Goal: Transaction & Acquisition: Book appointment/travel/reservation

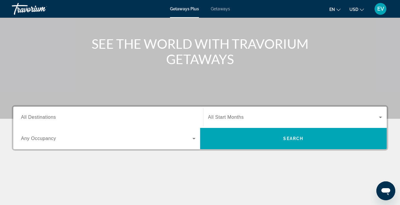
click at [93, 110] on div "Search widget" at bounding box center [108, 117] width 174 height 17
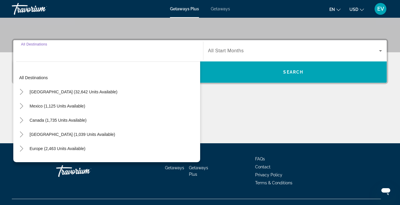
scroll to position [136, 0]
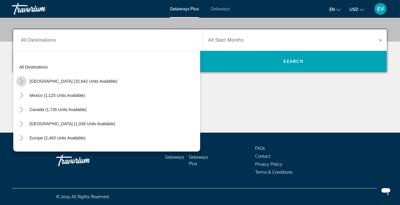
click at [22, 82] on icon "Toggle United States (32,642 units available)" at bounding box center [21, 81] width 3 height 6
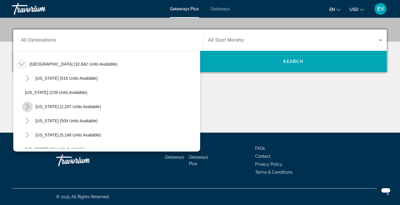
click at [30, 105] on mat-icon "Toggle California (2,287 units available)" at bounding box center [27, 107] width 10 height 10
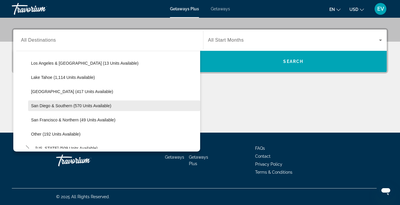
scroll to position [80, 0]
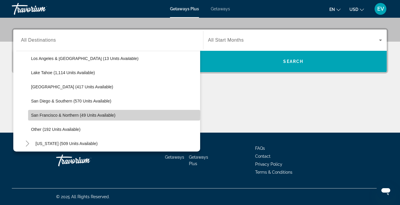
click at [65, 114] on span "San Francisco & Northern (49 units available)" at bounding box center [73, 115] width 84 height 5
type input "**********"
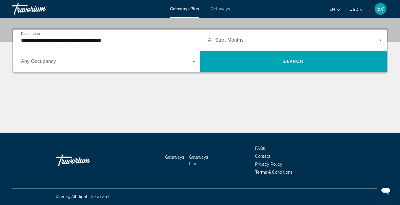
click at [239, 51] on div "Start Month All Start Months" at bounding box center [295, 40] width 184 height 21
click at [236, 50] on div "Start Month All Start Months" at bounding box center [295, 40] width 184 height 21
click at [231, 43] on span "Search widget" at bounding box center [293, 40] width 171 height 7
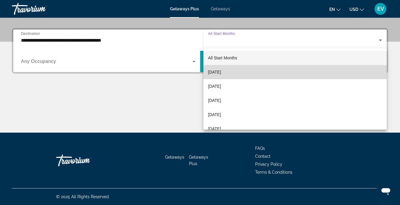
click at [221, 69] on span "September 2025" at bounding box center [214, 72] width 13 height 7
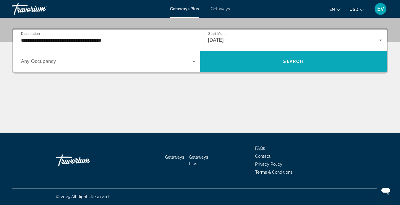
click at [277, 61] on span "Search widget" at bounding box center [293, 61] width 187 height 14
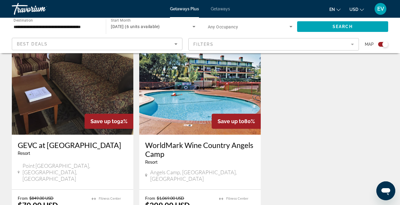
scroll to position [179, 0]
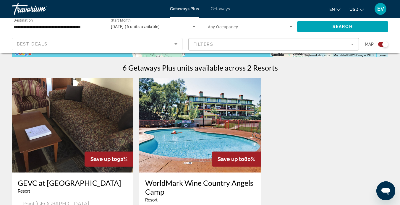
click at [224, 12] on div "Getaways Plus Getaways en English Español Français Italiano Português русский U…" at bounding box center [200, 8] width 400 height 15
click at [220, 8] on span "Getaways" at bounding box center [220, 9] width 19 height 5
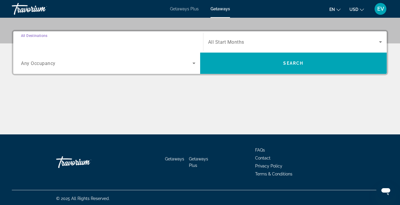
click at [123, 45] on input "Destination All Destinations" at bounding box center [108, 42] width 174 height 7
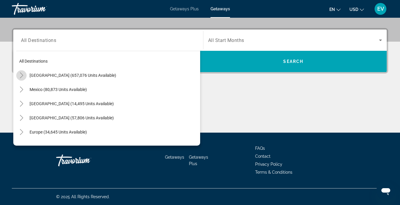
click at [20, 73] on icon "Toggle United States (657,076 units available)" at bounding box center [22, 75] width 6 height 6
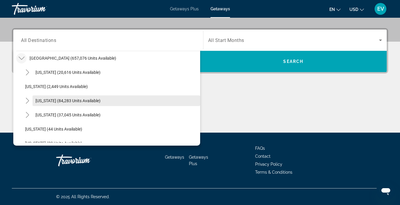
scroll to position [25, 0]
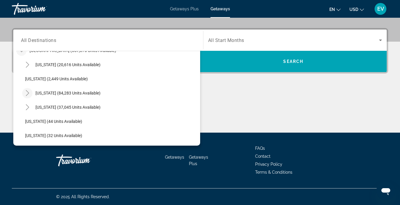
click at [31, 93] on mat-icon "Toggle California (84,283 units available)" at bounding box center [27, 93] width 10 height 10
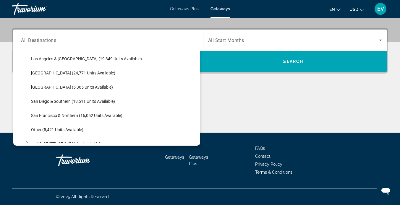
scroll to position [74, 0]
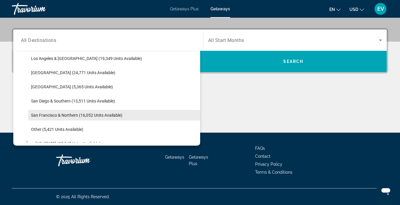
click at [53, 116] on span "San Francisco & Northern (16,052 units available)" at bounding box center [76, 115] width 91 height 5
type input "**********"
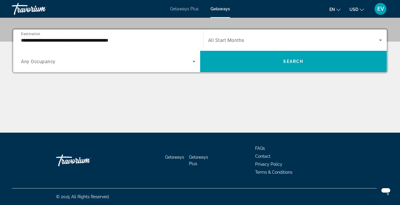
click at [234, 38] on span "All Start Months" at bounding box center [226, 41] width 36 height 6
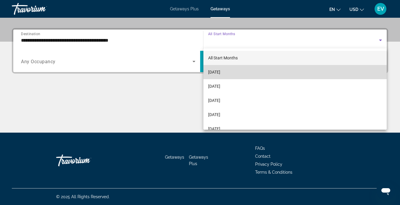
click at [220, 70] on span "September 2025" at bounding box center [214, 72] width 12 height 7
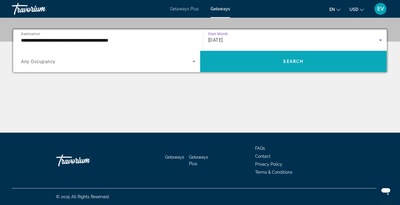
click at [242, 60] on span "Search widget" at bounding box center [293, 61] width 187 height 14
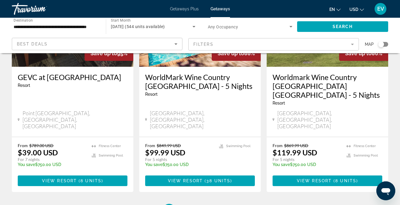
scroll to position [822, 0]
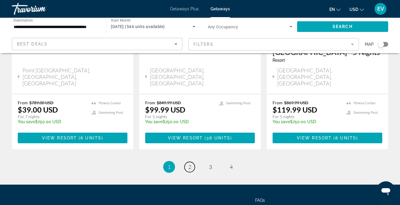
click at [187, 162] on link "page 2" at bounding box center [189, 167] width 10 height 10
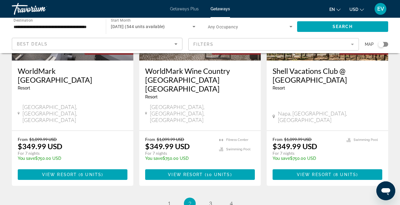
scroll to position [792, 0]
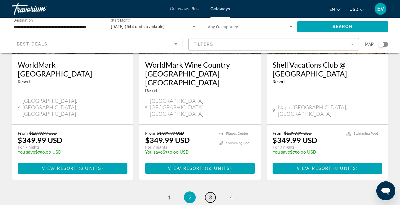
click at [209, 194] on span "3" at bounding box center [210, 197] width 3 height 7
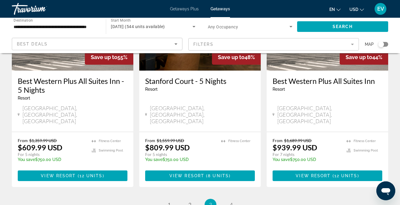
scroll to position [795, 0]
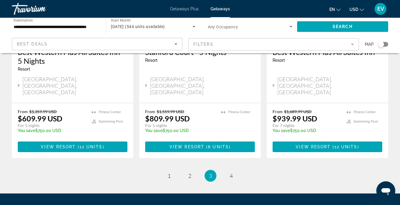
click at [191, 170] on li "page 2" at bounding box center [190, 176] width 12 height 12
click at [191, 171] on link "page 2" at bounding box center [189, 176] width 10 height 10
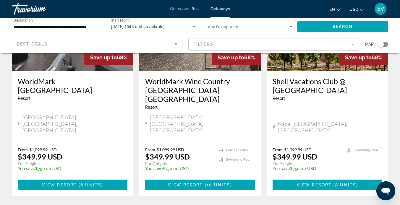
scroll to position [779, 0]
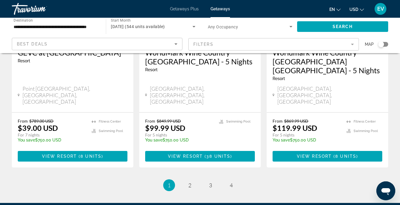
scroll to position [822, 0]
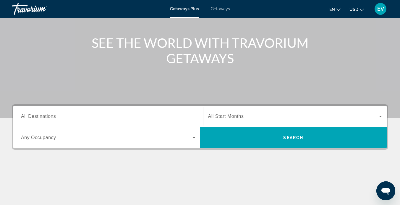
click at [133, 113] on input "Destination All Destinations" at bounding box center [108, 116] width 174 height 7
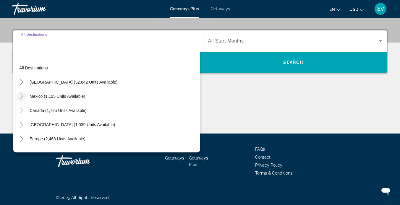
scroll to position [136, 0]
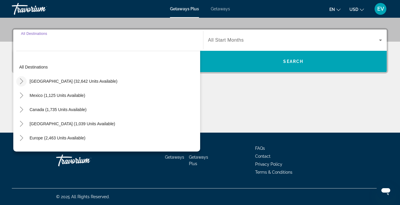
click at [20, 83] on icon "Toggle United States (32,642 units available)" at bounding box center [22, 81] width 6 height 6
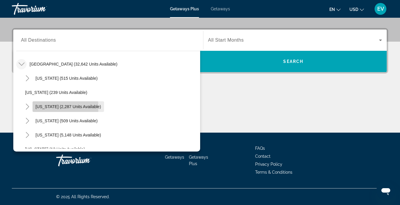
click at [46, 108] on span "California (2,287 units available)" at bounding box center [68, 106] width 66 height 5
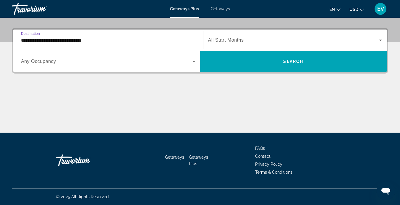
click at [35, 46] on div "**********" at bounding box center [108, 40] width 174 height 17
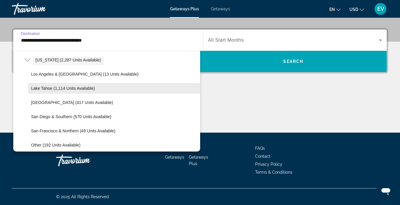
scroll to position [70, 0]
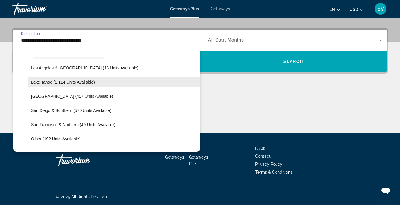
click at [63, 126] on span "San Francisco & Northern (49 units available)" at bounding box center [73, 124] width 84 height 5
type input "**********"
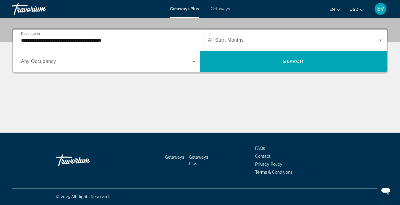
click at [251, 33] on div "Search widget" at bounding box center [295, 40] width 174 height 17
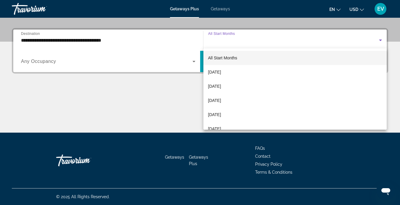
click at [244, 37] on div at bounding box center [200, 102] width 400 height 205
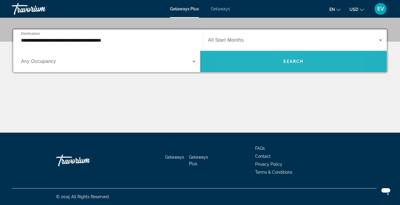
click at [264, 65] on span "Search widget" at bounding box center [293, 61] width 187 height 14
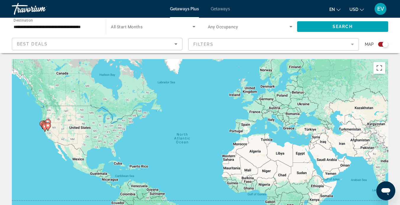
click at [217, 7] on span "Getaways" at bounding box center [220, 9] width 19 height 5
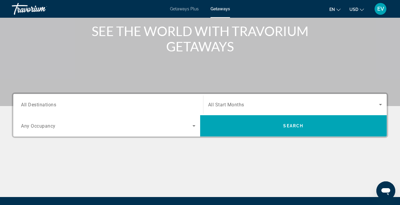
click at [98, 100] on div "Search widget" at bounding box center [108, 104] width 174 height 17
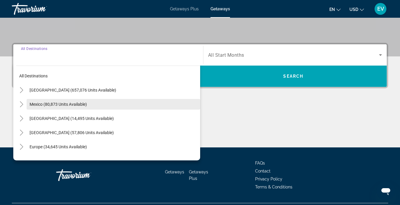
scroll to position [136, 0]
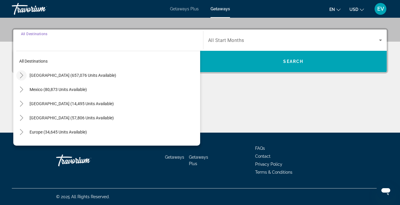
click at [20, 75] on icon "Toggle United States (657,076 units available)" at bounding box center [22, 75] width 6 height 6
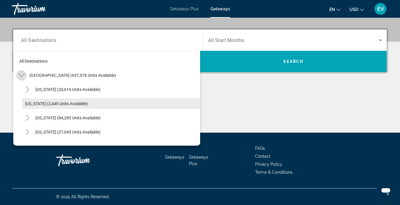
scroll to position [17, 0]
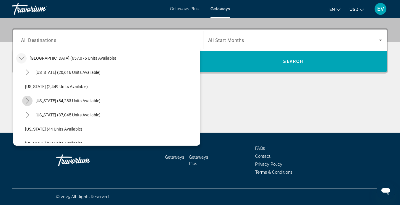
click at [26, 97] on mat-icon "Toggle California (84,283 units available)" at bounding box center [27, 101] width 10 height 10
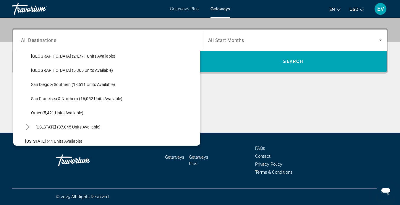
scroll to position [91, 0]
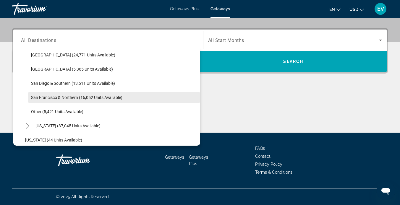
click at [50, 99] on span "San Francisco & Northern (16,052 units available)" at bounding box center [76, 97] width 91 height 5
type input "**********"
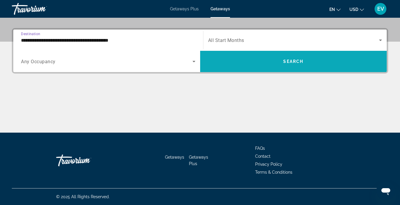
click at [226, 68] on span "Search widget" at bounding box center [293, 61] width 187 height 14
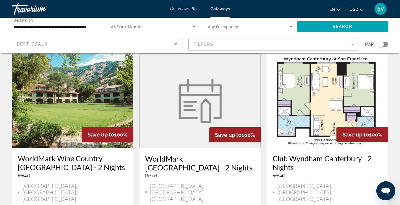
scroll to position [28, 0]
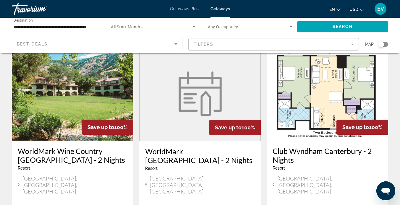
click at [383, 45] on div "Search widget" at bounding box center [381, 44] width 6 height 6
click at [382, 44] on div "Search widget" at bounding box center [383, 44] width 10 height 5
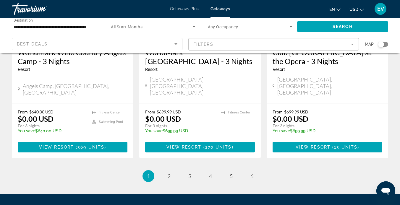
scroll to position [811, 0]
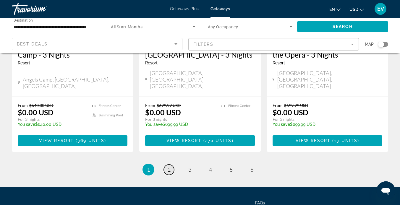
click at [167, 165] on link "page 2" at bounding box center [169, 170] width 10 height 10
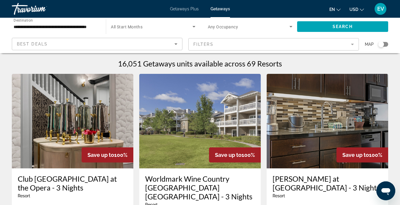
click at [384, 48] on div "Map" at bounding box center [376, 44] width 23 height 13
click at [383, 41] on div "Map" at bounding box center [376, 44] width 23 height 13
click at [382, 42] on div "Search widget" at bounding box center [381, 44] width 6 height 6
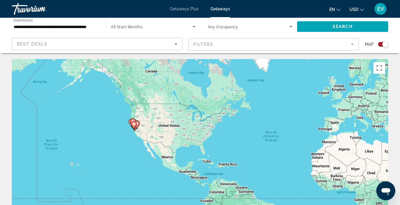
drag, startPoint x: 108, startPoint y: 102, endPoint x: 198, endPoint y: 99, distance: 89.9
click at [199, 100] on div "To activate drag with keyboard, press Alt + Enter. Once in keyboard drag state,…" at bounding box center [200, 147] width 376 height 177
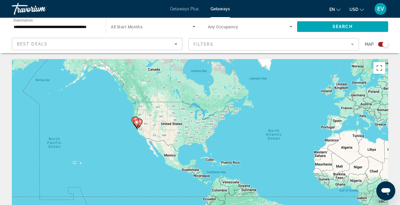
click at [128, 138] on div "To activate drag with keyboard, press Alt + Enter. Once in keyboard drag state,…" at bounding box center [200, 147] width 376 height 177
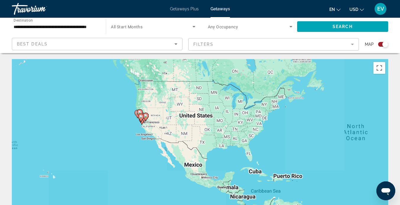
click at [143, 127] on div "To activate drag with keyboard, press Alt + Enter. Once in keyboard drag state,…" at bounding box center [200, 147] width 376 height 177
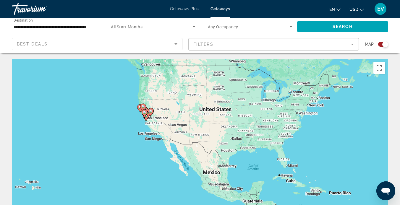
click at [143, 127] on div "To activate drag with keyboard, press Alt + Enter. Once in keyboard drag state,…" at bounding box center [200, 147] width 376 height 177
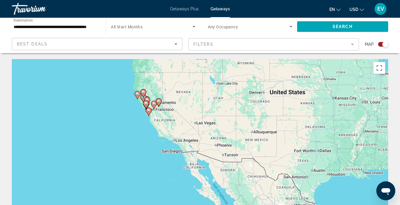
click at [142, 117] on div "To activate drag with keyboard, press Alt + Enter. Once in keyboard drag state,…" at bounding box center [200, 147] width 376 height 177
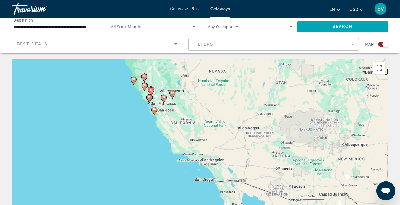
click at [143, 111] on div "To activate drag with keyboard, press Alt + Enter. Once in keyboard drag state,…" at bounding box center [200, 147] width 376 height 177
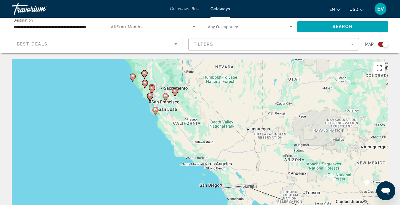
click at [143, 111] on div "To activate drag with keyboard, press Alt + Enter. Once in keyboard drag state,…" at bounding box center [200, 147] width 376 height 177
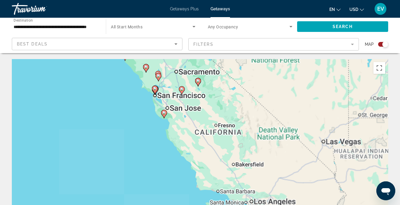
click at [152, 107] on div "To activate drag with keyboard, press Alt + Enter. Once in keyboard drag state,…" at bounding box center [200, 147] width 376 height 177
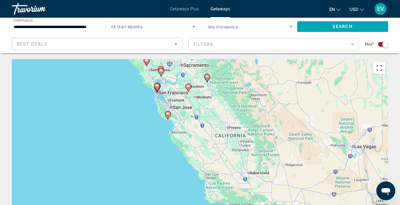
click at [152, 107] on div "To activate drag with keyboard, press Alt + Enter. Once in keyboard drag state,…" at bounding box center [200, 147] width 376 height 177
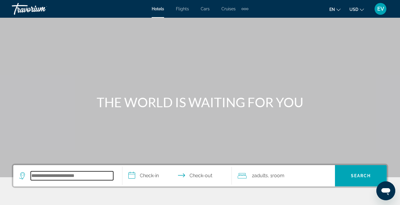
click at [72, 175] on input "Search widget" at bounding box center [72, 175] width 82 height 9
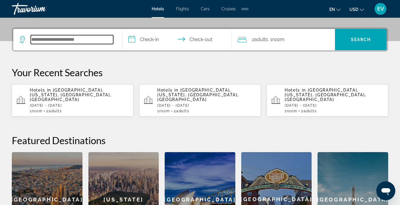
scroll to position [145, 0]
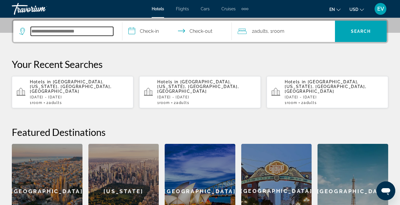
type input "*"
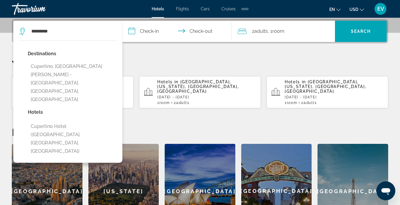
click at [45, 67] on button "Cupertino, [GEOGRAPHIC_DATA][PERSON_NAME] - [GEOGRAPHIC_DATA], [GEOGRAPHIC_DATA…" at bounding box center [72, 83] width 89 height 44
type input "**********"
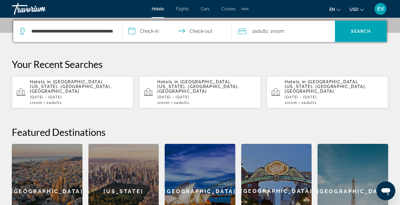
click at [143, 32] on input "**********" at bounding box center [177, 32] width 111 height 23
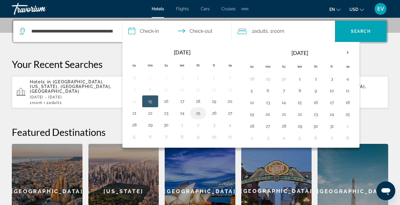
click at [205, 114] on td "25" at bounding box center [198, 113] width 16 height 12
click at [195, 99] on button "18" at bounding box center [197, 101] width 9 height 8
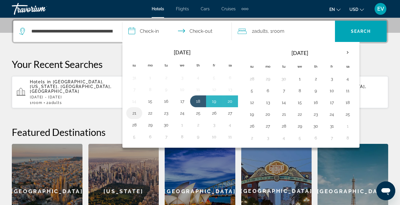
click at [136, 115] on button "21" at bounding box center [133, 113] width 9 height 8
type input "**********"
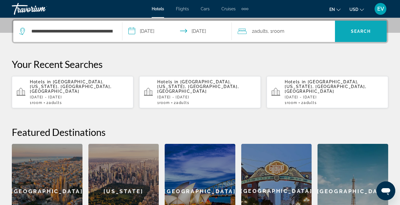
click at [341, 37] on span "Search widget" at bounding box center [361, 31] width 52 height 14
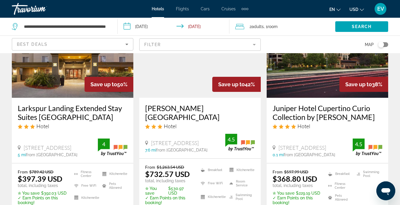
scroll to position [78, 0]
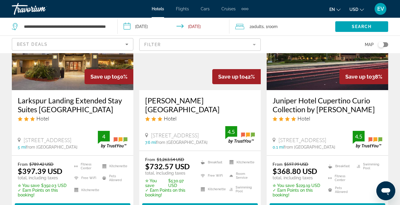
click at [205, 100] on h3 "[PERSON_NAME][GEOGRAPHIC_DATA]" at bounding box center [200, 105] width 110 height 18
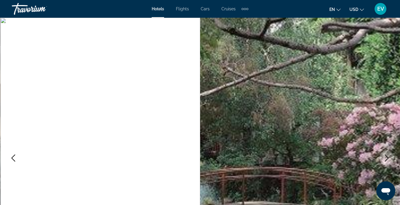
click at [385, 156] on icon "Next image" at bounding box center [386, 158] width 7 height 7
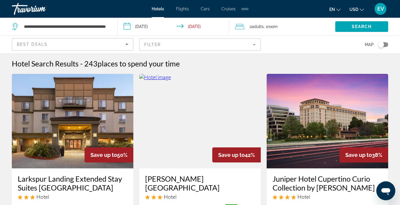
click at [156, 28] on input "**********" at bounding box center [175, 28] width 114 height 20
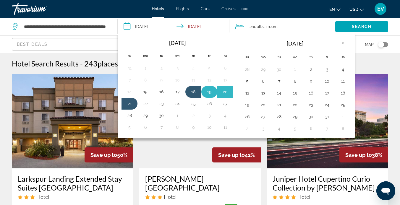
click at [213, 92] on button "19" at bounding box center [209, 92] width 9 height 8
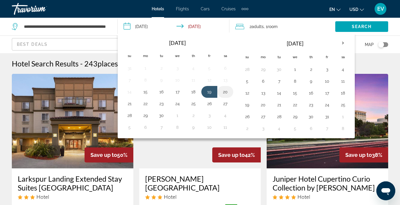
click at [228, 94] on button "20" at bounding box center [224, 92] width 9 height 8
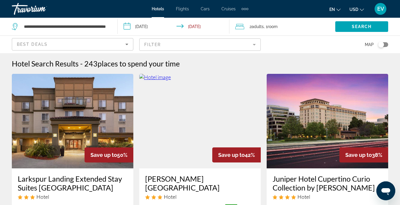
click at [146, 23] on input "**********" at bounding box center [175, 28] width 114 height 20
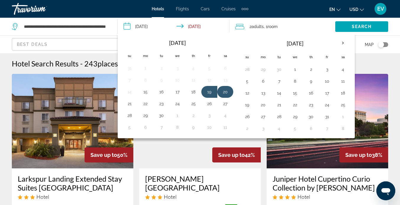
click at [223, 91] on button "20" at bounding box center [224, 92] width 9 height 8
click at [149, 104] on button "22" at bounding box center [145, 104] width 9 height 8
type input "**********"
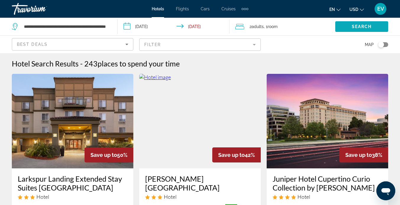
click at [346, 29] on span "Search widget" at bounding box center [361, 27] width 53 height 14
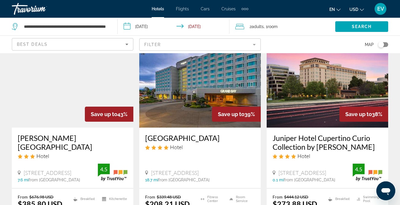
scroll to position [76, 0]
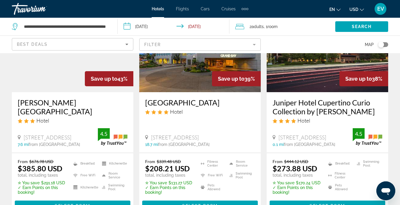
click at [78, 100] on h3 "[PERSON_NAME][GEOGRAPHIC_DATA]" at bounding box center [73, 107] width 110 height 18
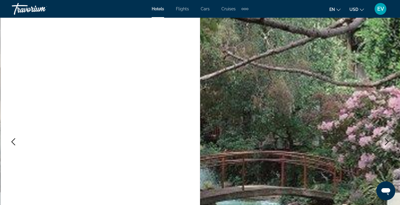
scroll to position [17, 0]
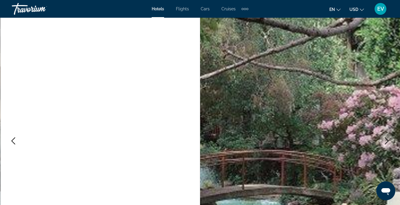
click at [387, 138] on icon "Next image" at bounding box center [386, 140] width 7 height 7
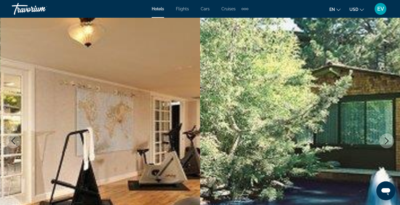
click at [387, 138] on icon "Next image" at bounding box center [386, 140] width 7 height 7
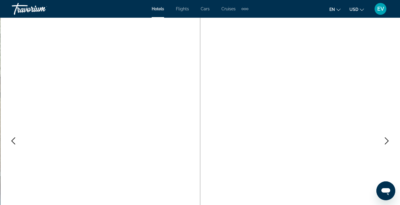
click at [387, 138] on icon "Next image" at bounding box center [386, 140] width 7 height 7
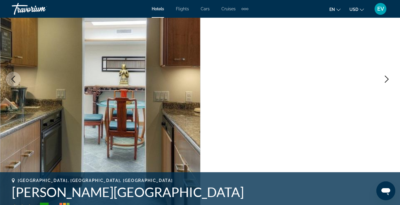
scroll to position [73, 0]
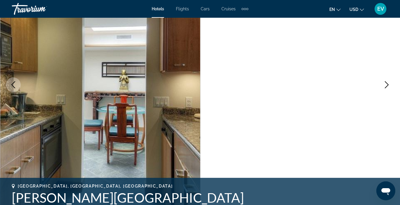
click at [386, 85] on icon "Next image" at bounding box center [386, 84] width 7 height 7
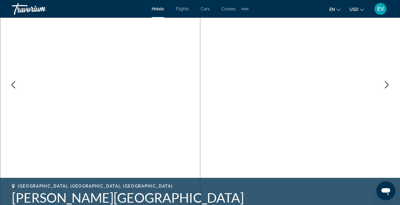
click at [386, 85] on icon "Next image" at bounding box center [386, 84] width 7 height 7
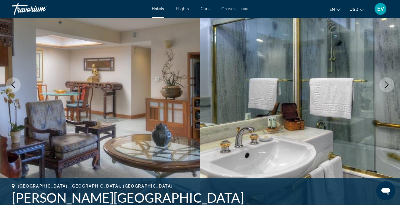
click at [386, 85] on icon "Next image" at bounding box center [386, 84] width 7 height 7
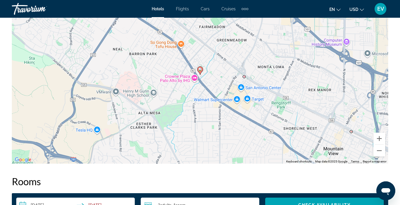
scroll to position [712, 0]
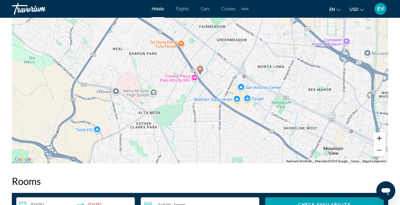
click at [380, 140] on button "Zoom in" at bounding box center [379, 138] width 12 height 12
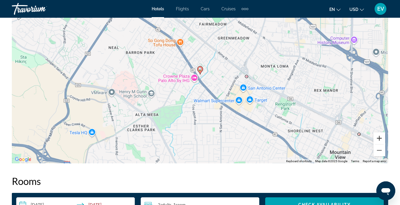
click at [380, 140] on button "Zoom in" at bounding box center [379, 138] width 12 height 12
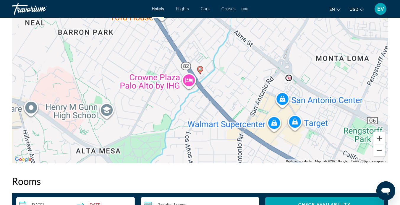
click at [380, 140] on button "Zoom in" at bounding box center [379, 138] width 12 height 12
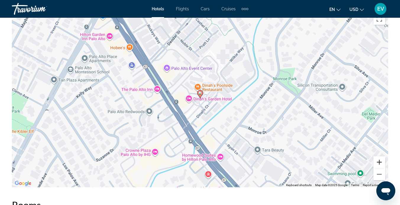
scroll to position [688, 0]
click at [378, 163] on button "Zoom in" at bounding box center [379, 162] width 12 height 12
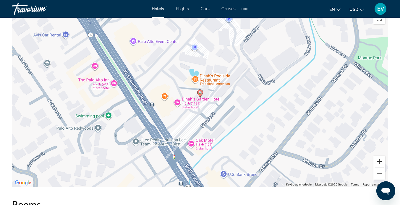
click at [378, 163] on button "Zoom in" at bounding box center [379, 162] width 12 height 12
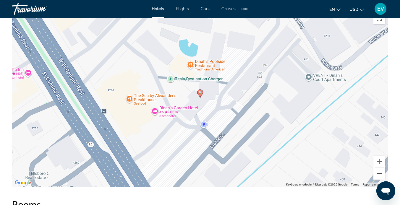
click at [382, 176] on button "Zoom out" at bounding box center [379, 174] width 12 height 12
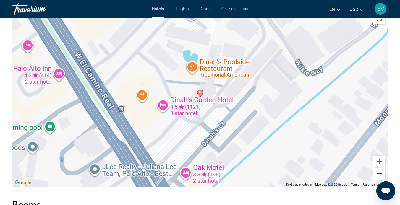
click at [382, 176] on button "Zoom out" at bounding box center [379, 174] width 12 height 12
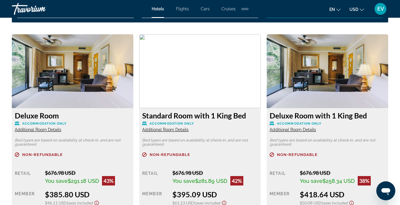
scroll to position [919, 0]
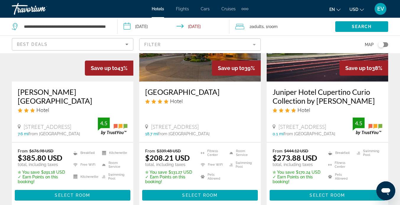
scroll to position [91, 0]
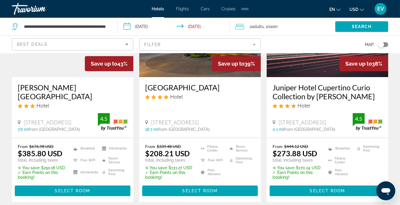
click at [297, 92] on h3 "Juniper Hotel Cupertino Curio Collection by [PERSON_NAME]" at bounding box center [328, 92] width 110 height 18
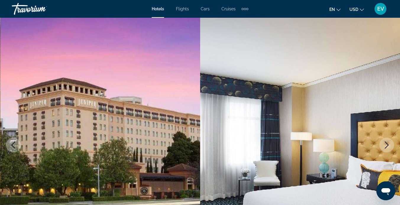
scroll to position [19, 0]
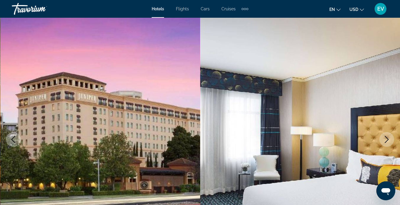
click at [387, 139] on icon "Next image" at bounding box center [386, 139] width 7 height 7
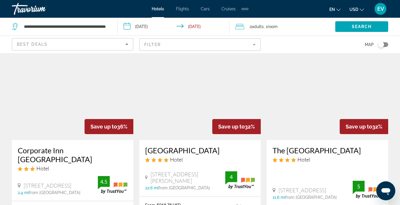
scroll to position [285, 0]
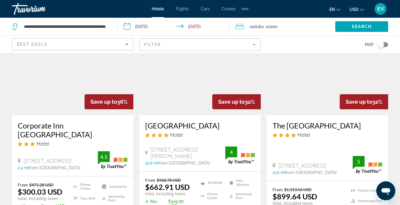
click at [66, 123] on h3 "Corporate Inn [GEOGRAPHIC_DATA]" at bounding box center [73, 130] width 110 height 18
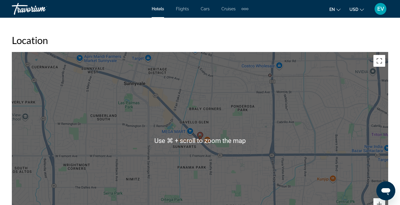
scroll to position [686, 0]
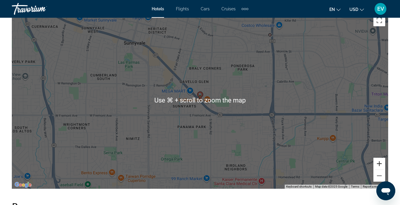
click at [377, 161] on button "Zoom in" at bounding box center [379, 164] width 12 height 12
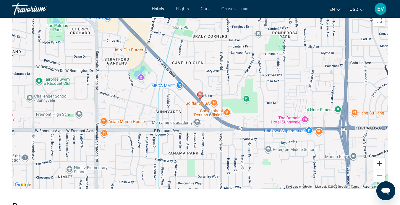
click at [377, 164] on button "Zoom in" at bounding box center [379, 164] width 12 height 12
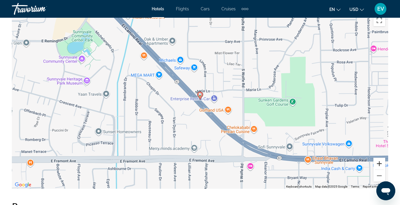
click at [377, 165] on button "Zoom in" at bounding box center [379, 164] width 12 height 12
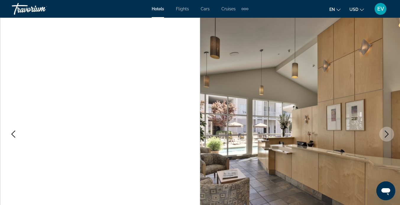
scroll to position [0, 0]
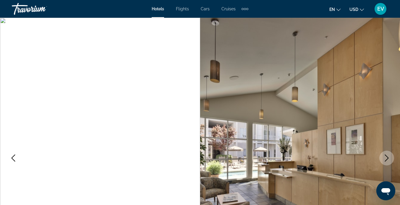
click at [387, 154] on button "Next image" at bounding box center [386, 158] width 15 height 15
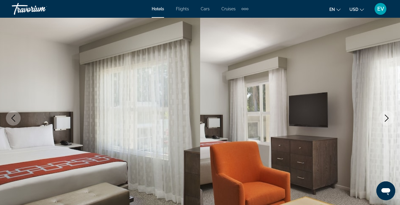
scroll to position [41, 0]
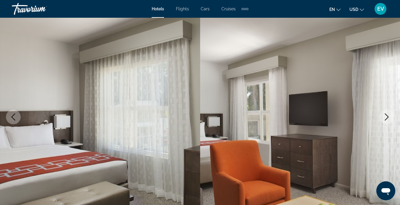
click at [384, 116] on icon "Next image" at bounding box center [386, 116] width 7 height 7
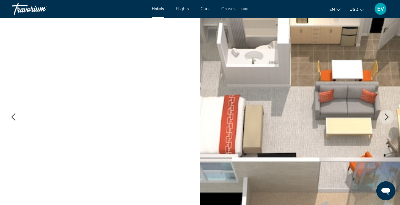
click at [384, 116] on icon "Next image" at bounding box center [386, 116] width 7 height 7
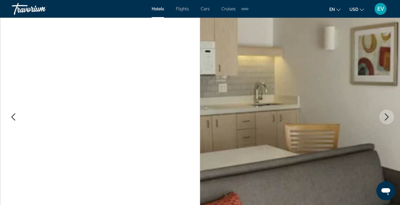
click at [7, 112] on img "Main content" at bounding box center [100, 117] width 200 height 281
click at [12, 112] on button "Previous image" at bounding box center [13, 117] width 15 height 15
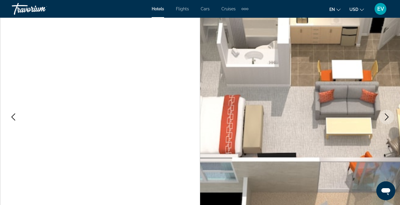
click at [13, 112] on button "Previous image" at bounding box center [13, 117] width 15 height 15
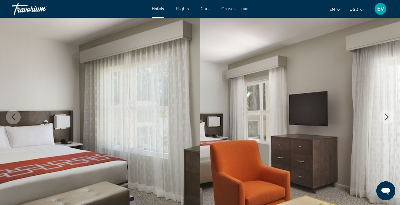
click at [387, 117] on icon "Next image" at bounding box center [386, 116] width 7 height 7
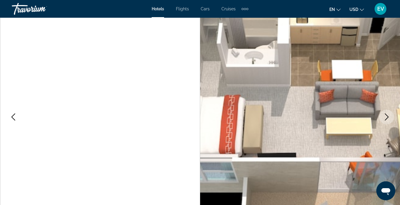
click at [387, 117] on icon "Next image" at bounding box center [386, 116] width 7 height 7
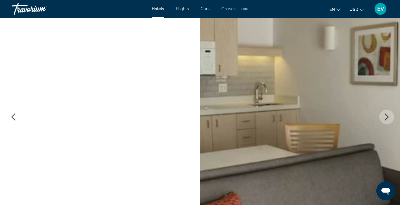
click at [387, 117] on icon "Next image" at bounding box center [386, 116] width 7 height 7
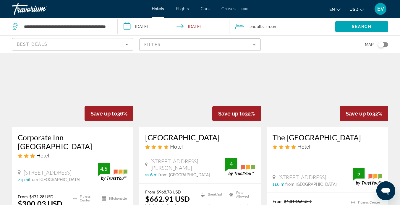
scroll to position [273, 0]
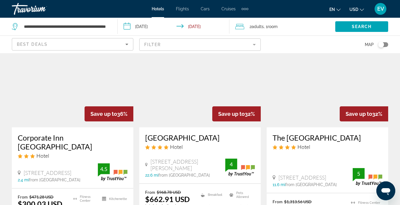
click at [197, 135] on h3 "[GEOGRAPHIC_DATA]" at bounding box center [200, 137] width 110 height 9
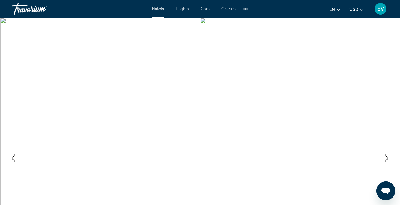
click at [385, 155] on icon "Next image" at bounding box center [387, 158] width 4 height 7
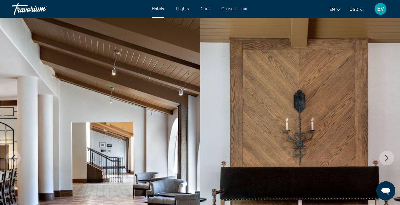
click at [386, 155] on icon "Next image" at bounding box center [386, 158] width 7 height 7
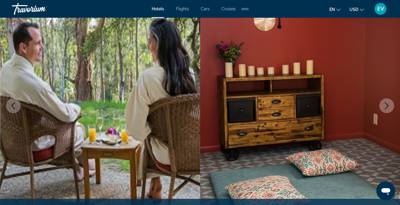
scroll to position [51, 0]
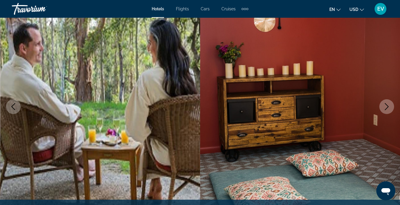
click at [388, 113] on button "Next image" at bounding box center [386, 106] width 15 height 15
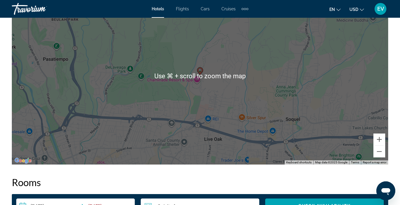
scroll to position [712, 0]
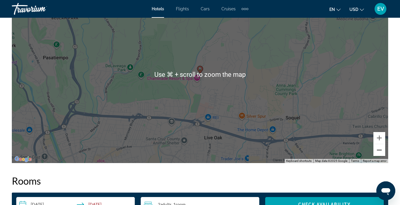
click at [381, 151] on button "Zoom out" at bounding box center [379, 150] width 12 height 12
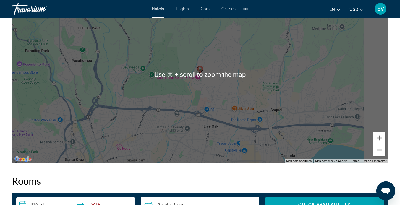
click at [381, 151] on button "Zoom out" at bounding box center [379, 150] width 12 height 12
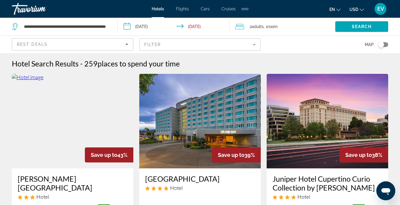
click at [88, 41] on div "Best Deals" at bounding box center [71, 44] width 108 height 7
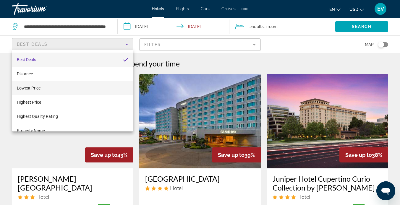
click at [82, 90] on mat-option "Lowest Price" at bounding box center [72, 88] width 121 height 14
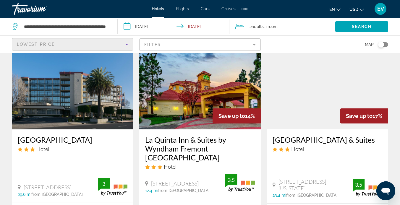
scroll to position [62, 0]
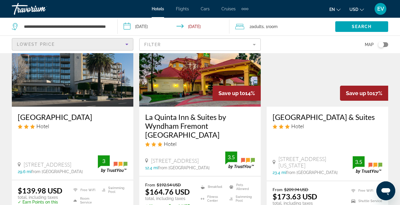
click at [383, 43] on div "Toggle map" at bounding box center [381, 45] width 6 height 6
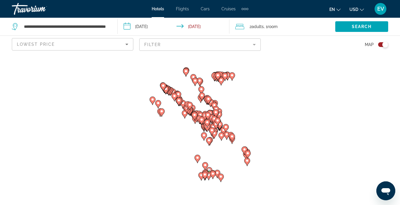
click at [167, 34] on input "**********" at bounding box center [175, 28] width 114 height 20
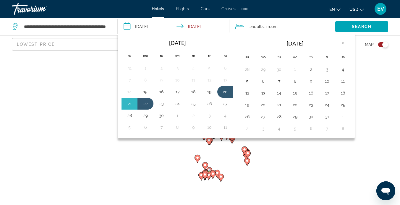
click at [0, 66] on div "To activate drag with keyboard, press Alt + Enter. Once in keyboard drag state,…" at bounding box center [200, 129] width 400 height 152
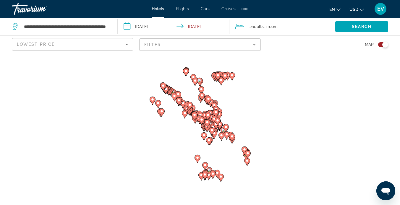
click at [178, 133] on div "To activate drag with keyboard, press Alt + Enter. Once in keyboard drag state,…" at bounding box center [200, 129] width 400 height 152
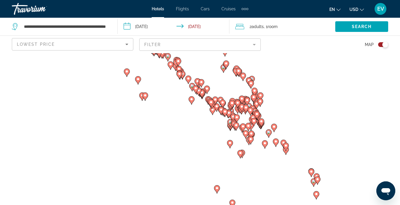
click at [192, 113] on div "To activate drag with keyboard, press Alt + Enter. Once in keyboard drag state,…" at bounding box center [200, 129] width 400 height 152
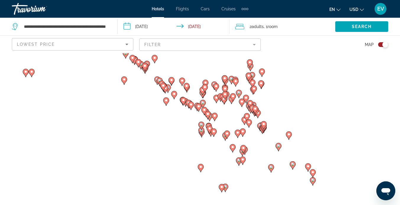
drag, startPoint x: 225, startPoint y: 117, endPoint x: 153, endPoint y: 104, distance: 73.3
click at [153, 104] on div "To activate drag with keyboard, press Alt + Enter. Once in keyboard drag state,…" at bounding box center [200, 129] width 400 height 152
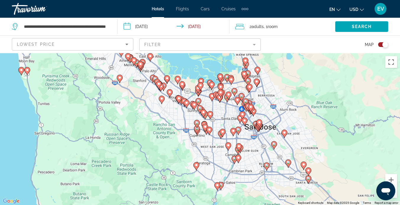
click at [197, 134] on gmp-advanced-marker "Main content" at bounding box center [197, 129] width 6 height 9
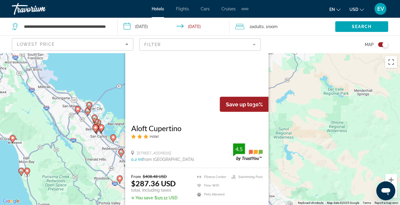
click at [108, 179] on div "To activate drag with keyboard, press Alt + Enter. Once in keyboard drag state,…" at bounding box center [200, 129] width 400 height 152
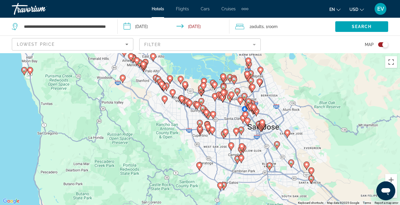
drag, startPoint x: 165, startPoint y: 181, endPoint x: 168, endPoint y: 75, distance: 106.5
click at [168, 75] on g "Main content" at bounding box center [170, 79] width 6 height 8
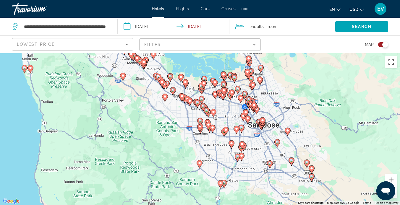
click at [205, 135] on div "To activate drag with keyboard, press Alt + Enter. Once in keyboard drag state,…" at bounding box center [200, 129] width 400 height 152
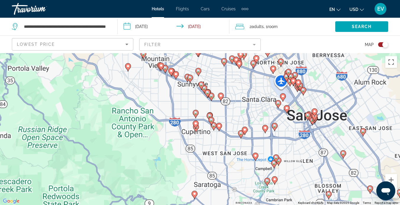
click at [205, 135] on div "To activate drag with keyboard, press Alt + Enter. Once in keyboard drag state,…" at bounding box center [200, 129] width 400 height 152
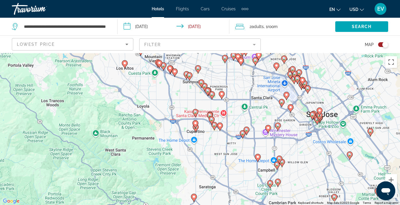
click at [205, 135] on div "To activate drag with keyboard, press Alt + Enter. Once in keyboard drag state,…" at bounding box center [200, 129] width 400 height 152
click at [196, 148] on div "To activate drag with keyboard, press Alt + Enter. Once in keyboard drag state,…" at bounding box center [200, 129] width 400 height 152
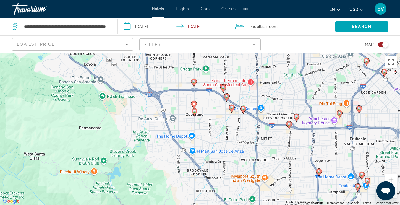
click at [196, 116] on gmp-advanced-marker "Main content" at bounding box center [195, 112] width 6 height 9
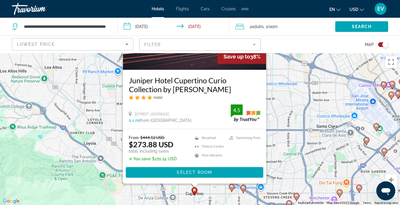
drag, startPoint x: 93, startPoint y: 170, endPoint x: 92, endPoint y: 122, distance: 48.5
click at [92, 122] on div "To activate drag with keyboard, press Alt + Enter. Once in keyboard drag state,…" at bounding box center [200, 129] width 400 height 152
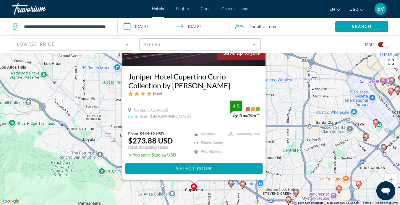
click at [92, 122] on div "To activate drag with keyboard, press Alt + Enter. Once in keyboard drag state,…" at bounding box center [200, 129] width 400 height 152
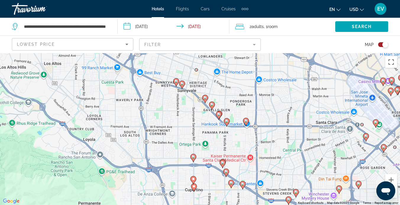
click at [193, 155] on icon "Main content" at bounding box center [192, 158] width 5 height 8
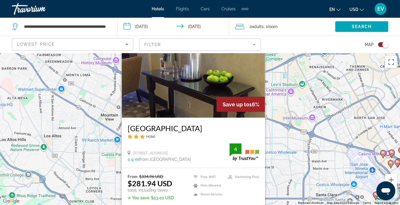
click at [105, 164] on div "To activate drag with keyboard, press Alt + Enter. Once in keyboard drag state,…" at bounding box center [200, 129] width 400 height 152
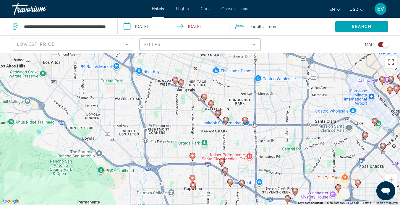
drag, startPoint x: 147, startPoint y: 187, endPoint x: 141, endPoint y: 102, distance: 85.7
click at [141, 102] on div "To activate drag with keyboard, press Alt + Enter. Once in keyboard drag state,…" at bounding box center [200, 129] width 400 height 152
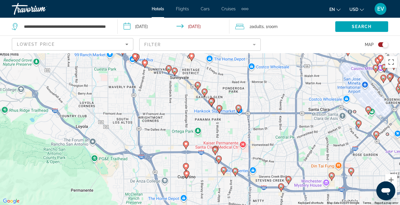
click at [215, 147] on icon "Main content" at bounding box center [214, 151] width 5 height 8
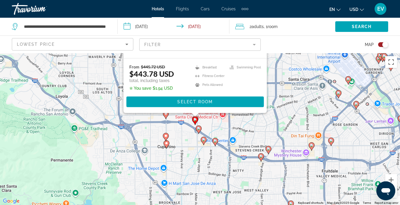
drag, startPoint x: 299, startPoint y: 172, endPoint x: 278, endPoint y: 55, distance: 119.4
click at [278, 55] on div "To activate drag with keyboard, press Alt + Enter. Once in keyboard drag state,…" at bounding box center [200, 129] width 400 height 152
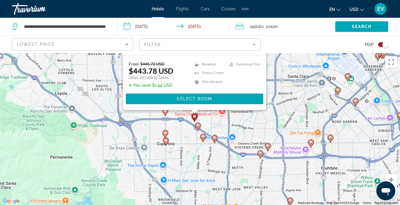
click at [204, 140] on icon "Main content" at bounding box center [203, 138] width 6 height 8
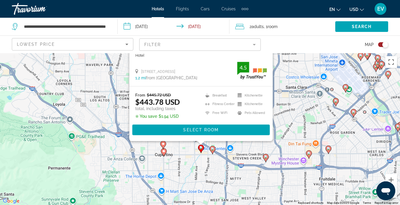
drag, startPoint x: 291, startPoint y: 162, endPoint x: 288, endPoint y: 71, distance: 91.6
click at [288, 71] on div "To activate drag with keyboard, press Alt + Enter. Once in keyboard drag state,…" at bounding box center [200, 129] width 400 height 152
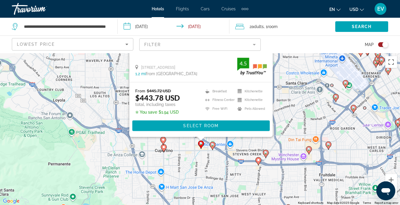
click at [212, 150] on gmp-advanced-marker "Main content" at bounding box center [213, 146] width 6 height 9
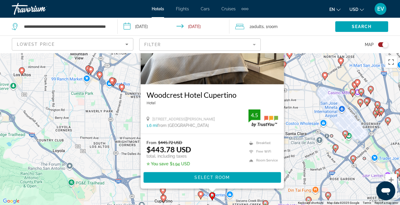
drag, startPoint x: 295, startPoint y: 162, endPoint x: 297, endPoint y: 72, distance: 90.2
click at [297, 72] on div "To activate drag with keyboard, press Alt + Enter. Once in keyboard drag state,…" at bounding box center [200, 129] width 400 height 152
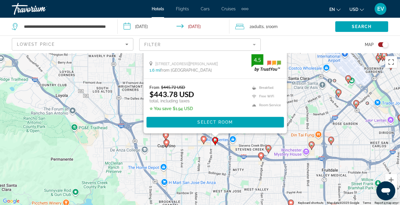
click at [198, 155] on div "To activate drag with keyboard, press Alt + Enter. Once in keyboard drag state,…" at bounding box center [200, 129] width 400 height 152
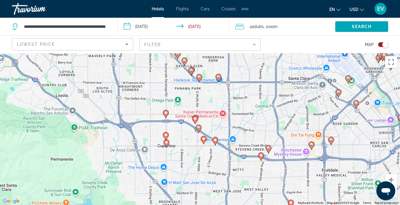
click at [197, 129] on image "Main content" at bounding box center [199, 128] width 4 height 4
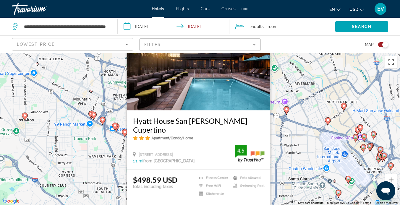
click at [116, 160] on div "To activate drag with keyboard, press Alt + Enter. Once in keyboard drag state,…" at bounding box center [200, 129] width 400 height 152
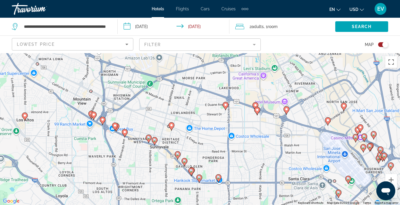
click at [25, 117] on icon "Main content" at bounding box center [24, 117] width 5 height 8
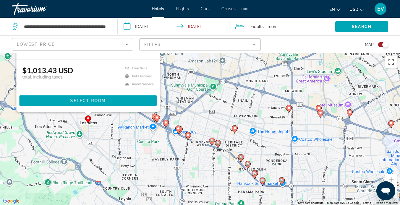
drag, startPoint x: 204, startPoint y: 179, endPoint x: 202, endPoint y: 58, distance: 120.6
click at [202, 58] on div "To activate drag with keyboard, press Alt + Enter. Once in keyboard drag state,…" at bounding box center [200, 129] width 400 height 152
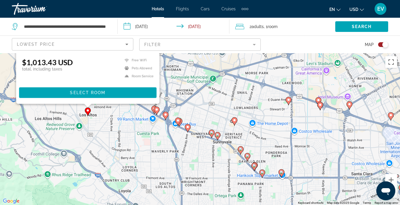
click at [233, 118] on icon "Main content" at bounding box center [233, 122] width 5 height 8
